Goal: Transaction & Acquisition: Purchase product/service

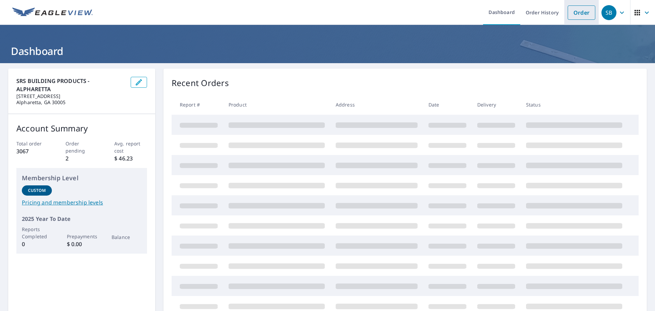
click at [577, 11] on link "Order" at bounding box center [582, 12] width 28 height 14
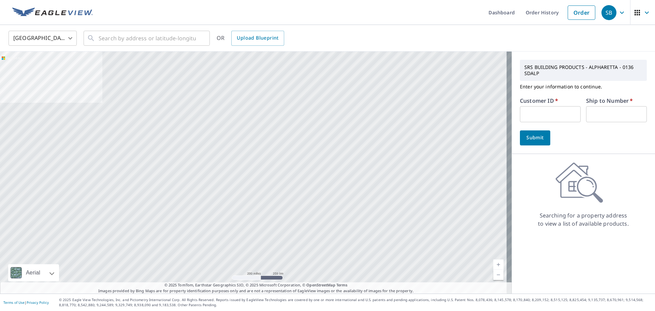
click at [567, 116] on input "text" at bounding box center [550, 114] width 61 height 16
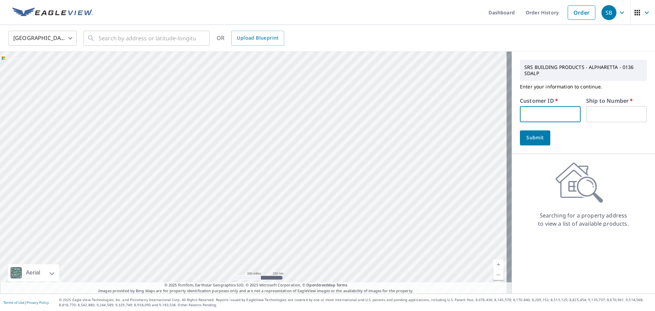
type input "BRA111"
click at [606, 117] on input "text" at bounding box center [616, 114] width 61 height 16
type input "1"
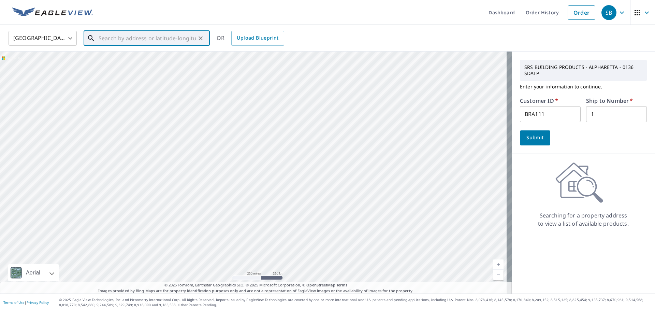
click at [150, 36] on input "text" at bounding box center [147, 38] width 97 height 19
click at [147, 54] on span "[STREET_ADDRESS]" at bounding box center [150, 58] width 107 height 8
type input "[STREET_ADDRESS]"
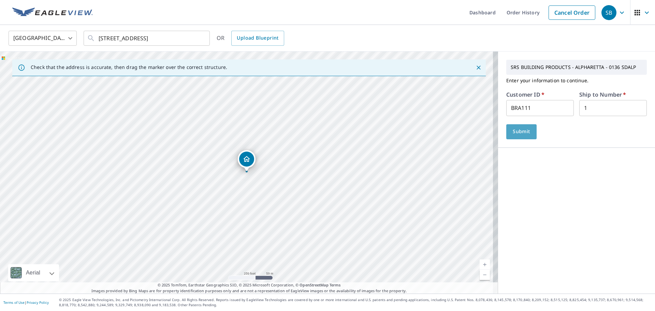
click at [516, 134] on span "Submit" at bounding box center [521, 131] width 19 height 9
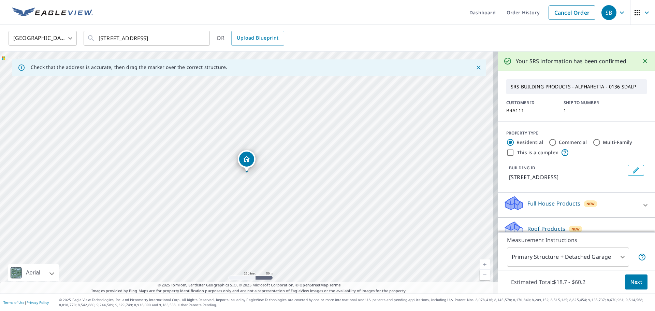
click at [635, 279] on span "Next" at bounding box center [637, 282] width 12 height 9
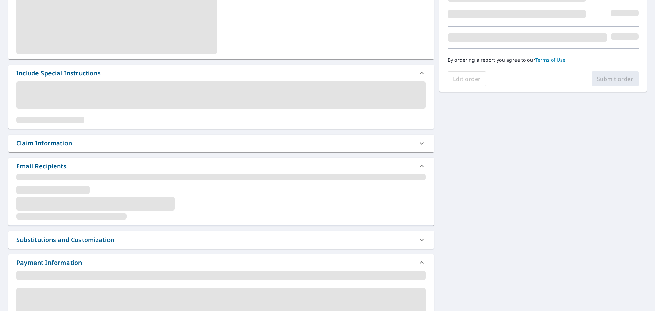
scroll to position [171, 0]
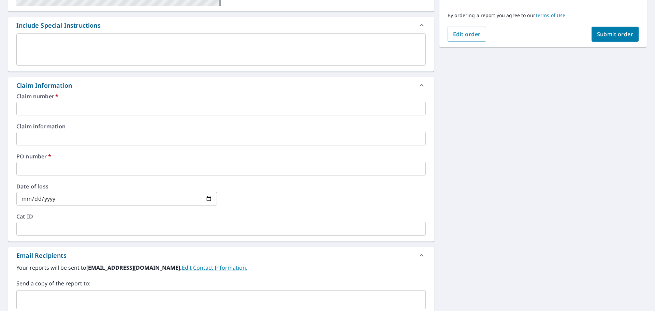
click at [75, 111] on input "text" at bounding box center [221, 109] width 410 height 14
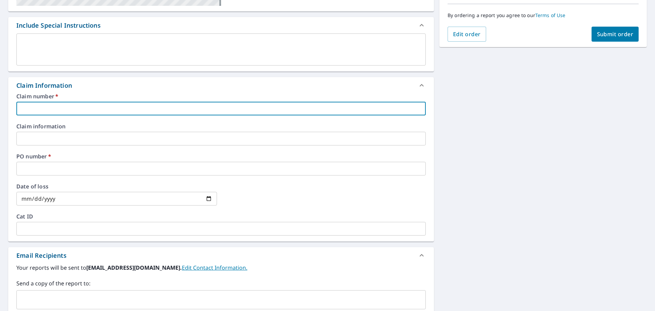
type input "NA"
checkbox input "true"
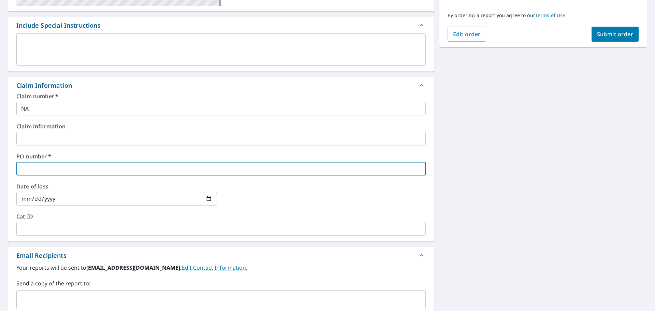
click at [48, 163] on input "text" at bounding box center [221, 169] width 410 height 14
type input "NA"
checkbox input "true"
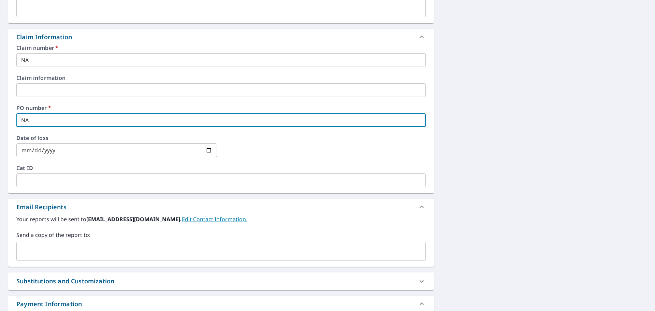
scroll to position [270, 0]
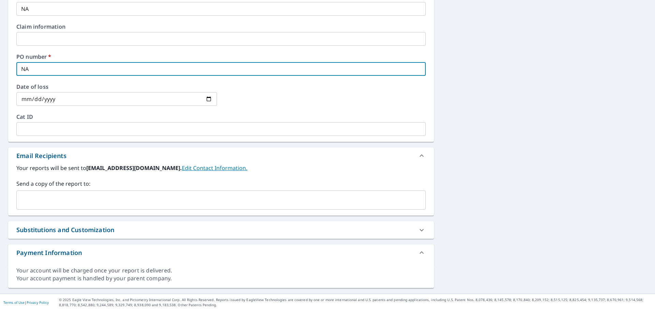
drag, startPoint x: 44, startPoint y: 193, endPoint x: 9, endPoint y: 187, distance: 35.7
click at [44, 193] on div "​" at bounding box center [221, 199] width 410 height 19
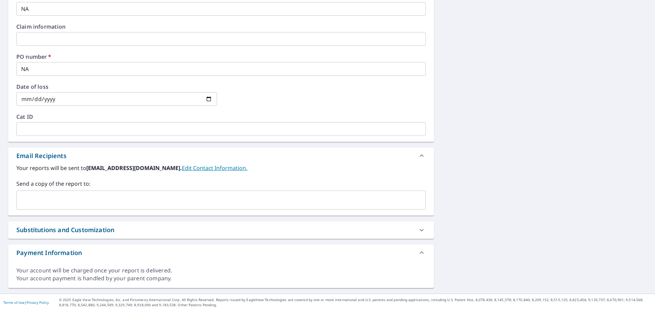
click at [47, 196] on input "text" at bounding box center [215, 199] width 393 height 13
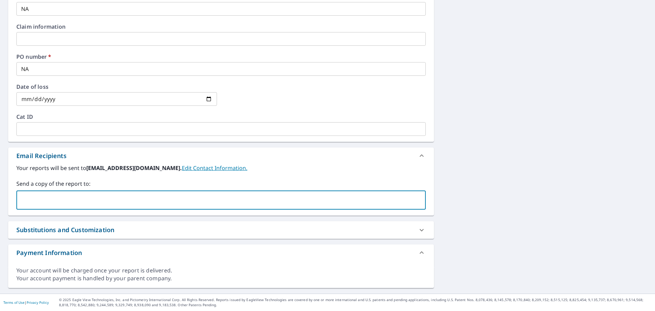
paste input "[PERSON_NAME] <[PERSON_NAME][EMAIL_ADDRESS][DOMAIN_NAME]>"
drag, startPoint x: 59, startPoint y: 200, endPoint x: 9, endPoint y: 201, distance: 50.2
click at [9, 201] on div "Your reports will be sent to [EMAIL_ADDRESS][DOMAIN_NAME]. Edit Contact Informa…" at bounding box center [221, 190] width 426 height 52
click at [182, 203] on input "[PERSON_NAME][EMAIL_ADDRESS][DOMAIN_NAME]>" at bounding box center [215, 199] width 393 height 13
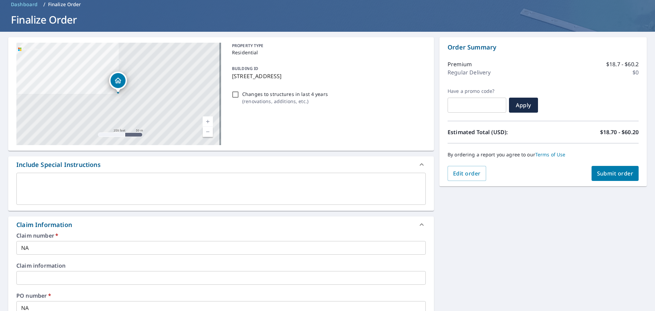
type input "[PERSON_NAME][EMAIL_ADDRESS][DOMAIN_NAME]"
click at [606, 168] on button "Submit order" at bounding box center [615, 173] width 47 height 15
checkbox input "true"
